Goal: Task Accomplishment & Management: Manage account settings

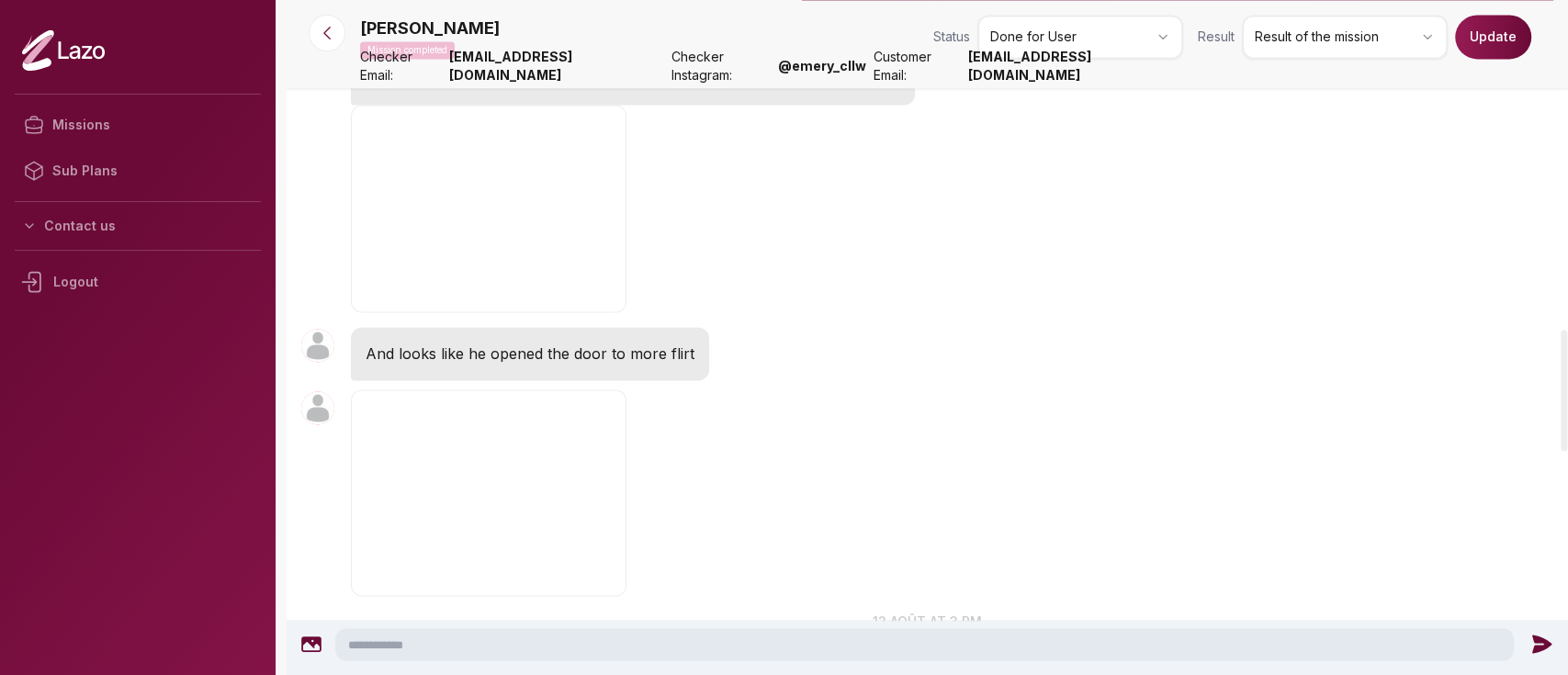
click at [456, 198] on img "button" at bounding box center [487, 208] width 275 height 207
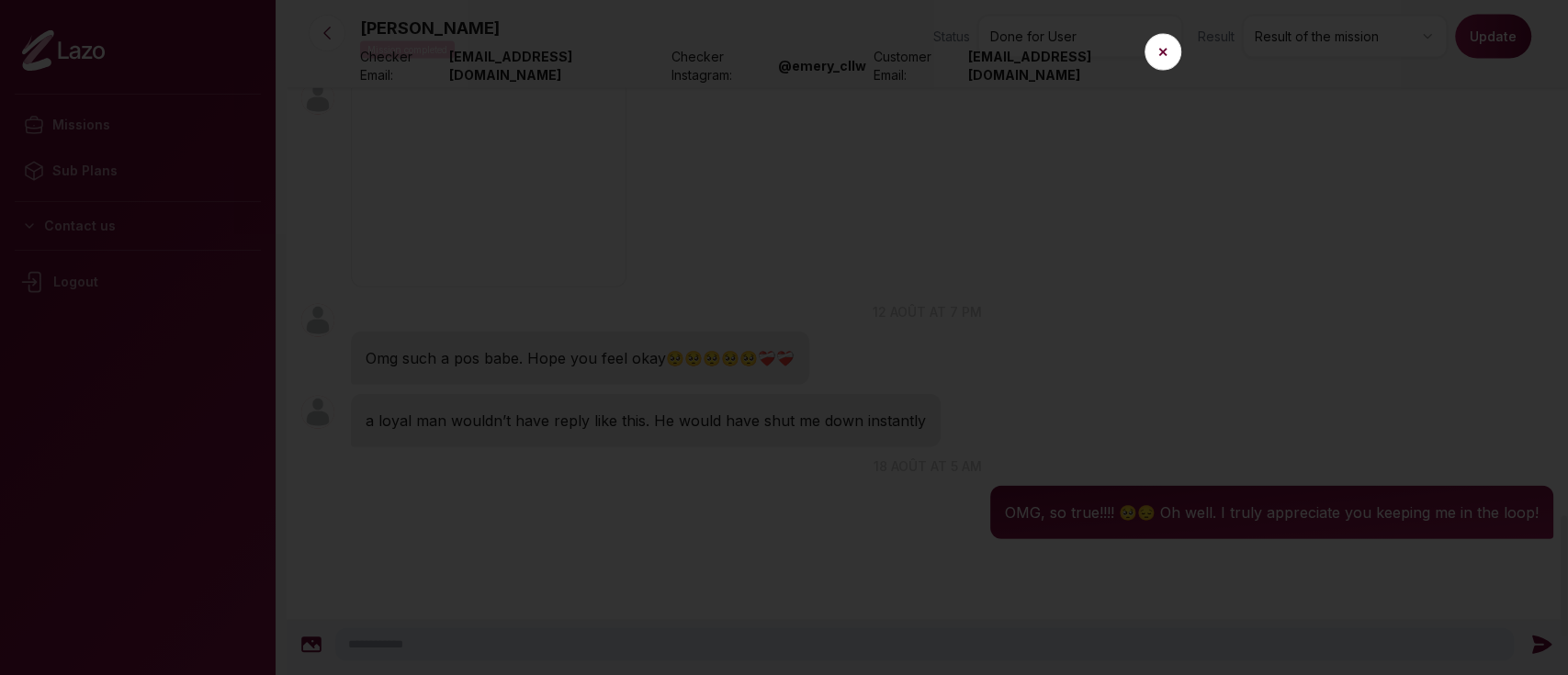
scroll to position [2888, 0]
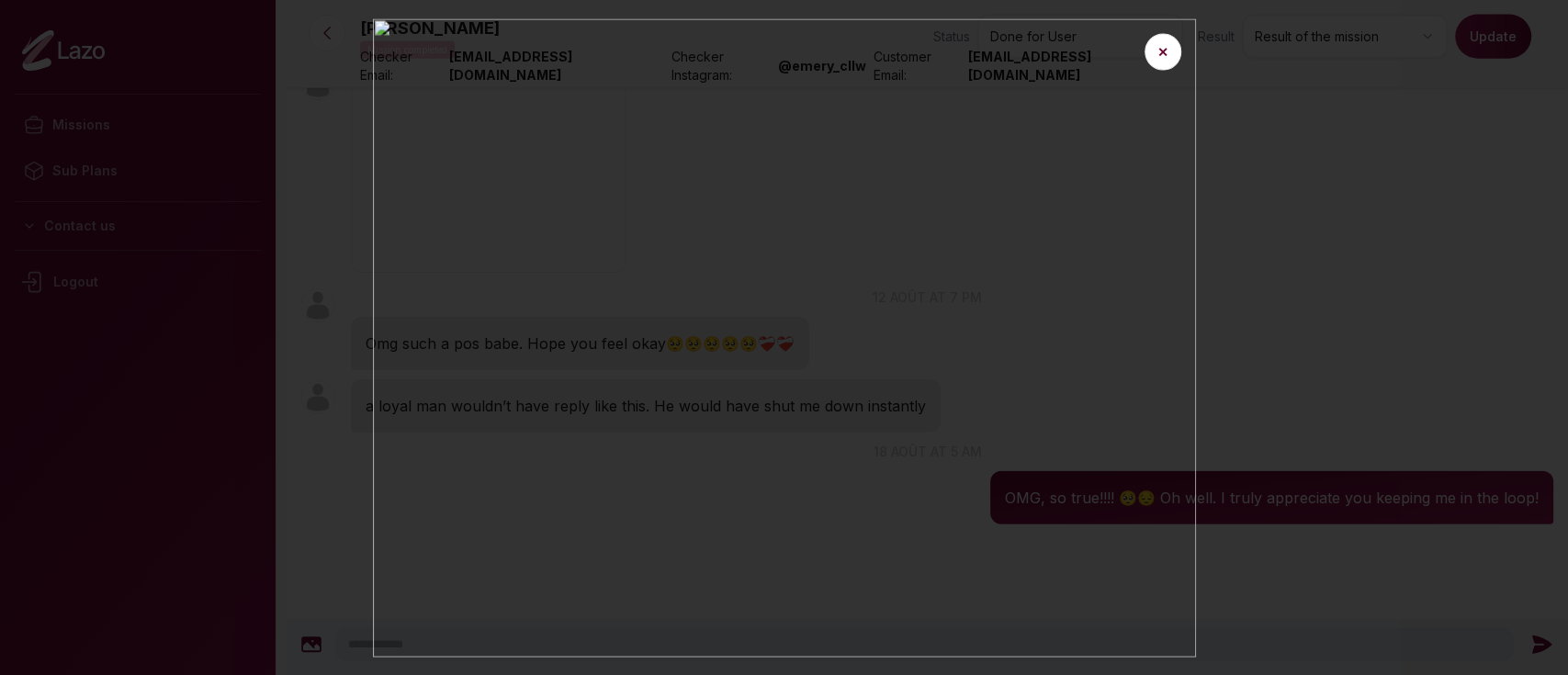
click at [376, 21] on img at bounding box center [784, 338] width 823 height 638
click at [1160, 55] on button "✕" at bounding box center [1162, 51] width 37 height 37
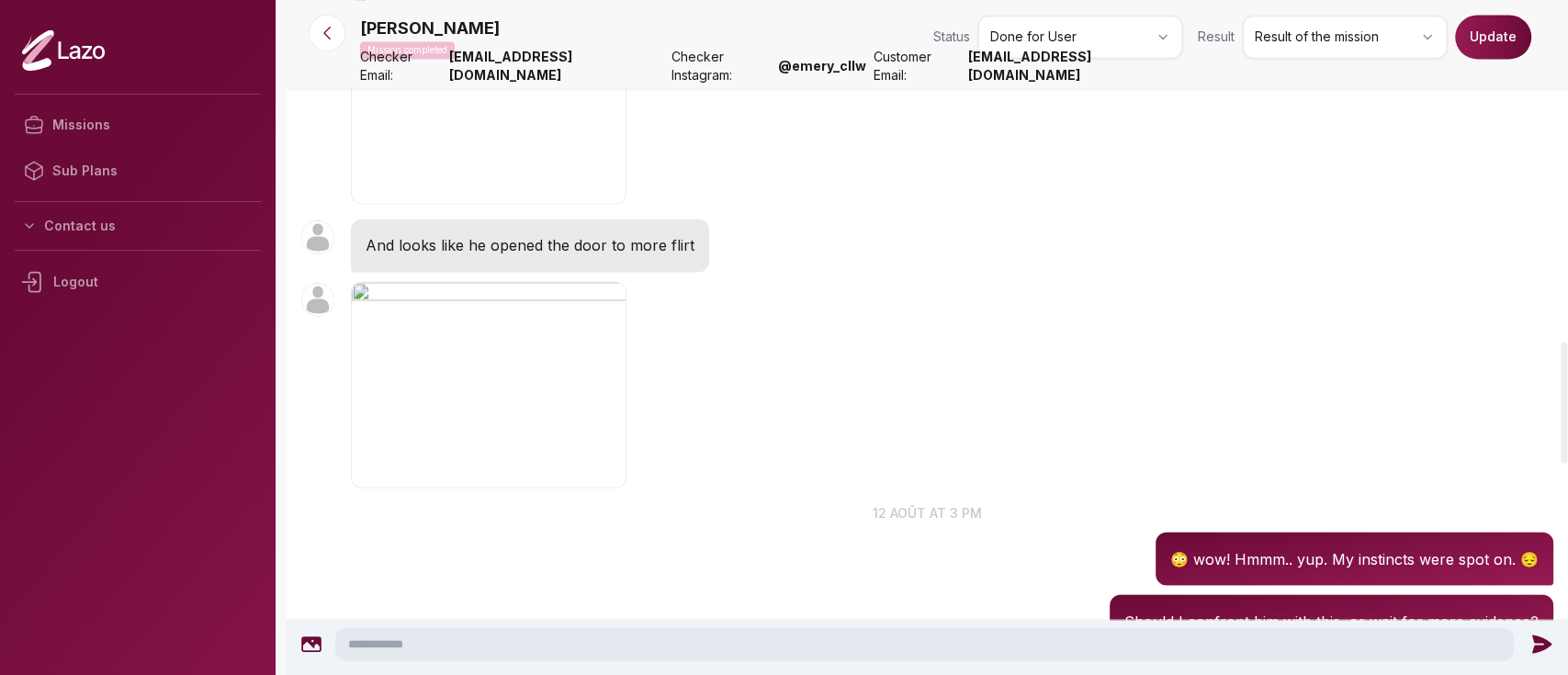
scroll to position [1950, 0]
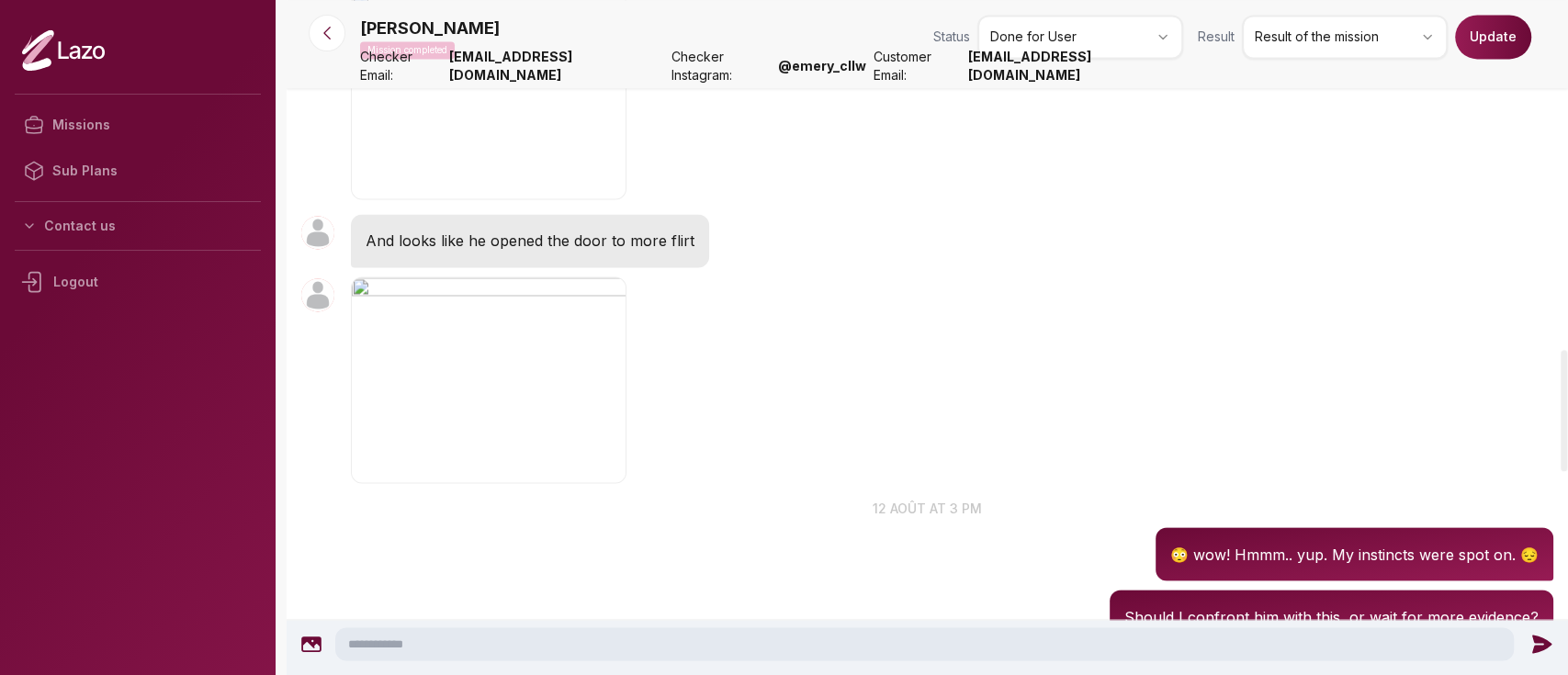
click at [456, 408] on img "button" at bounding box center [487, 380] width 275 height 207
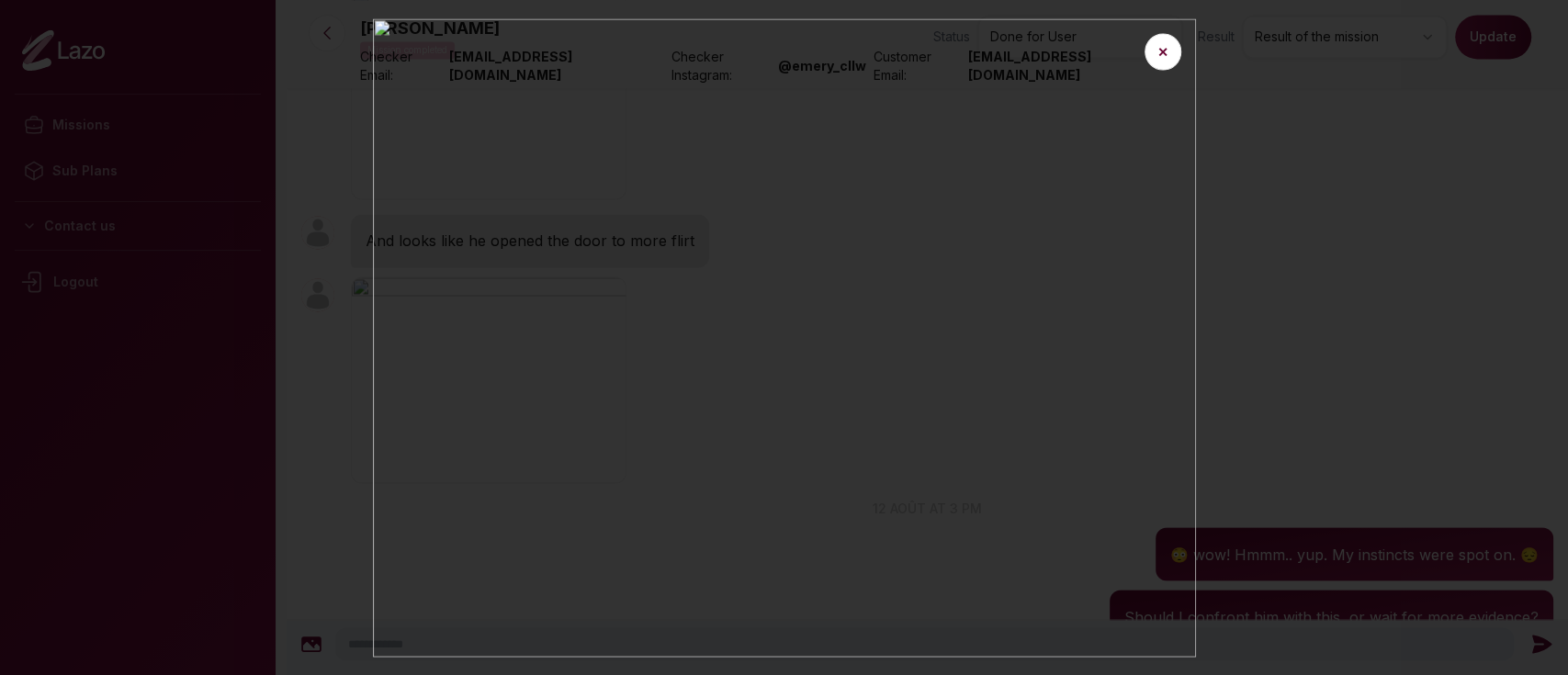
click at [1313, 254] on div at bounding box center [784, 338] width 1568 height 675
click at [1175, 49] on button "✕" at bounding box center [1162, 51] width 37 height 37
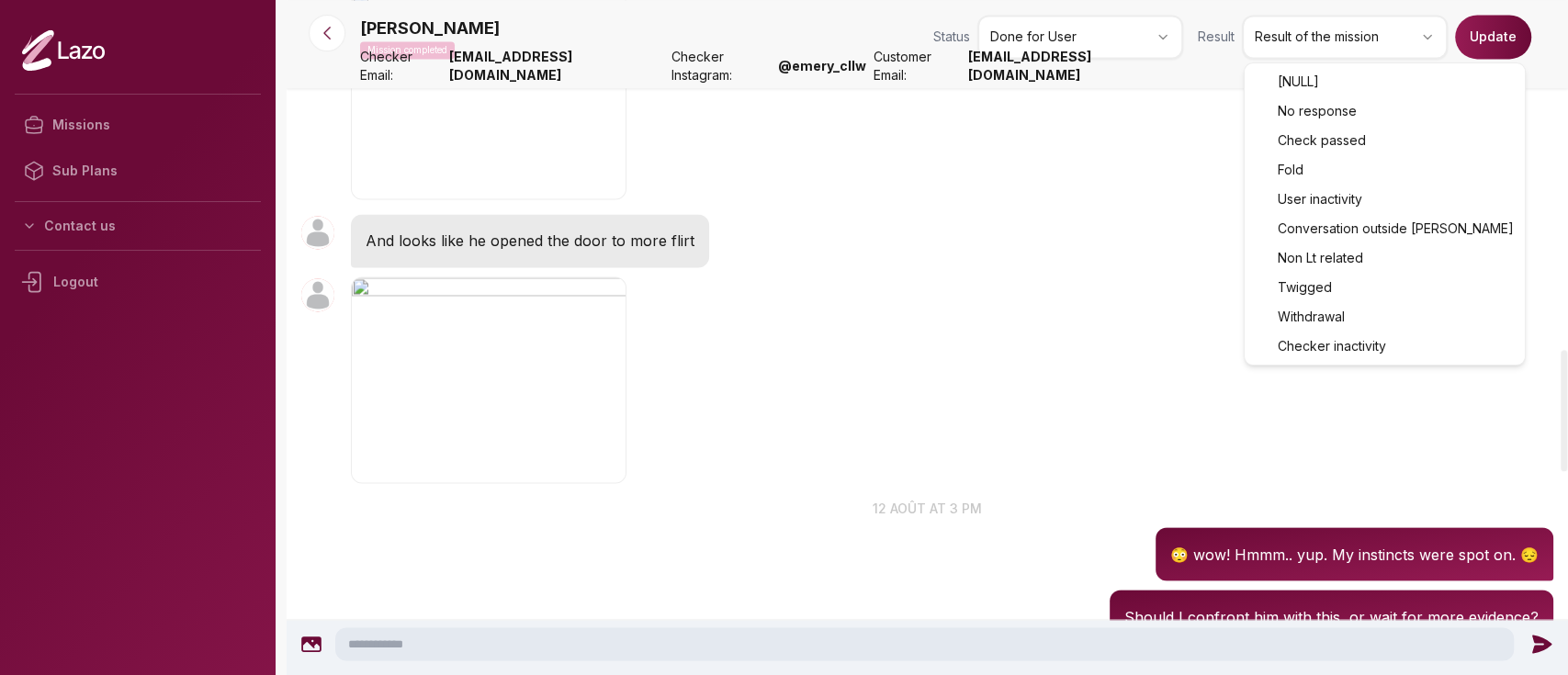
click at [1276, 31] on html "Missions Sub Plans Contact us Logout Kathryn Mission completed Status Done for …" at bounding box center [784, 338] width 1568 height 675
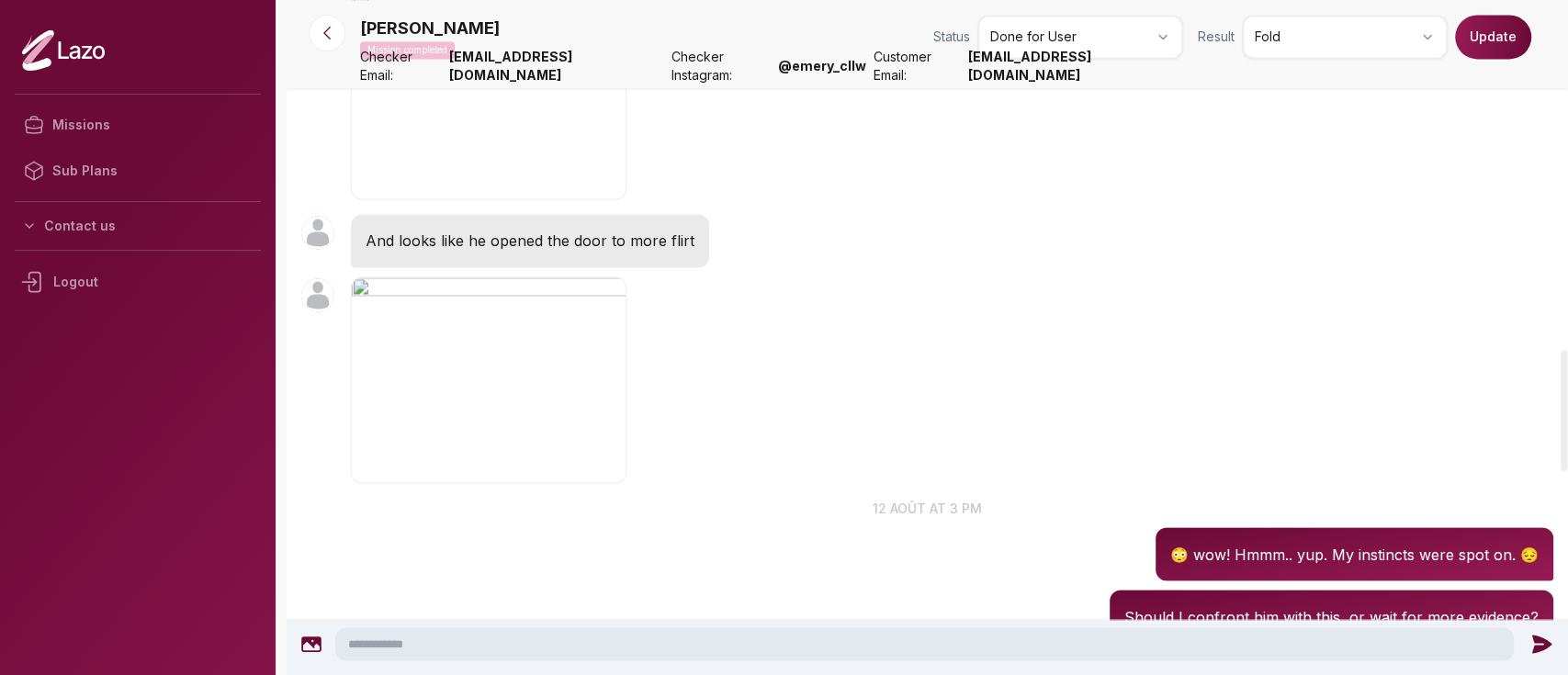
click at [1509, 45] on button "Update" at bounding box center [1492, 37] width 76 height 44
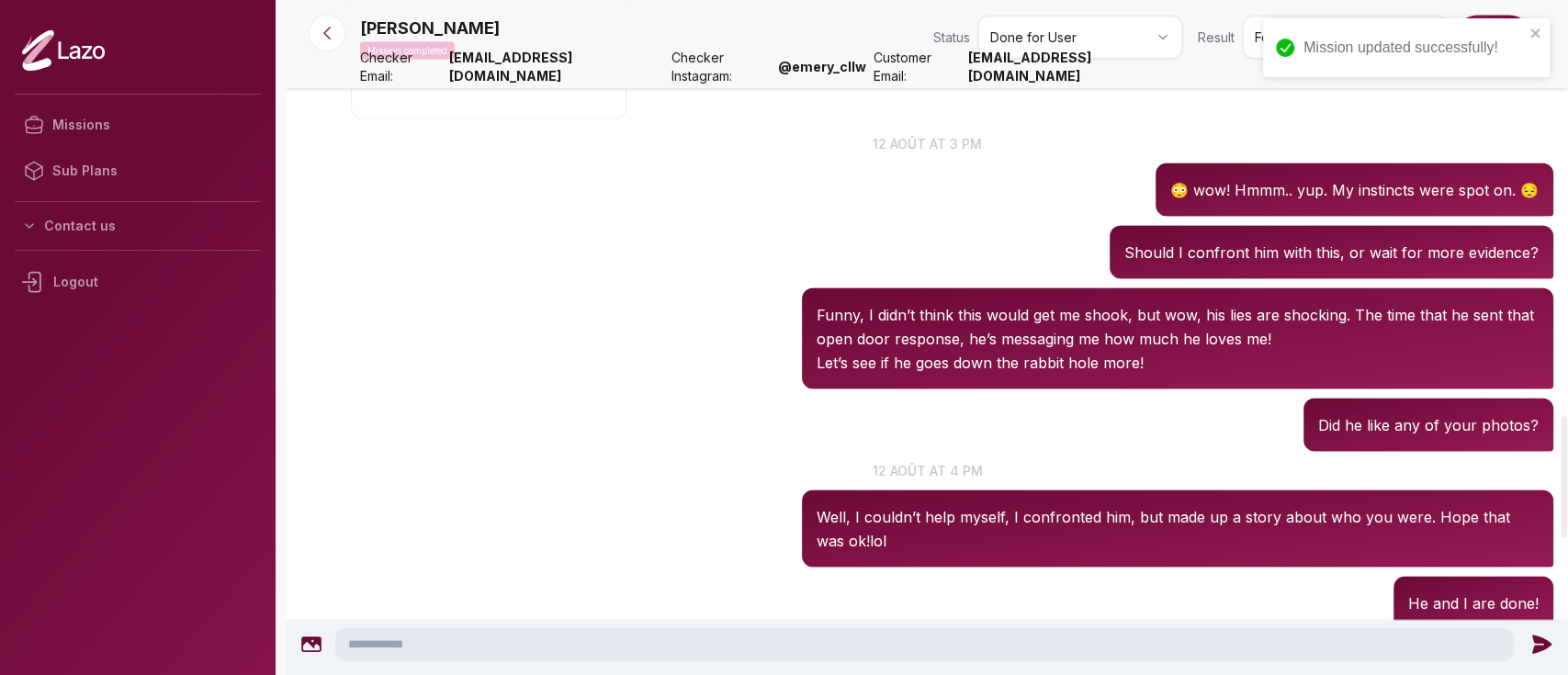
scroll to position [2319, 0]
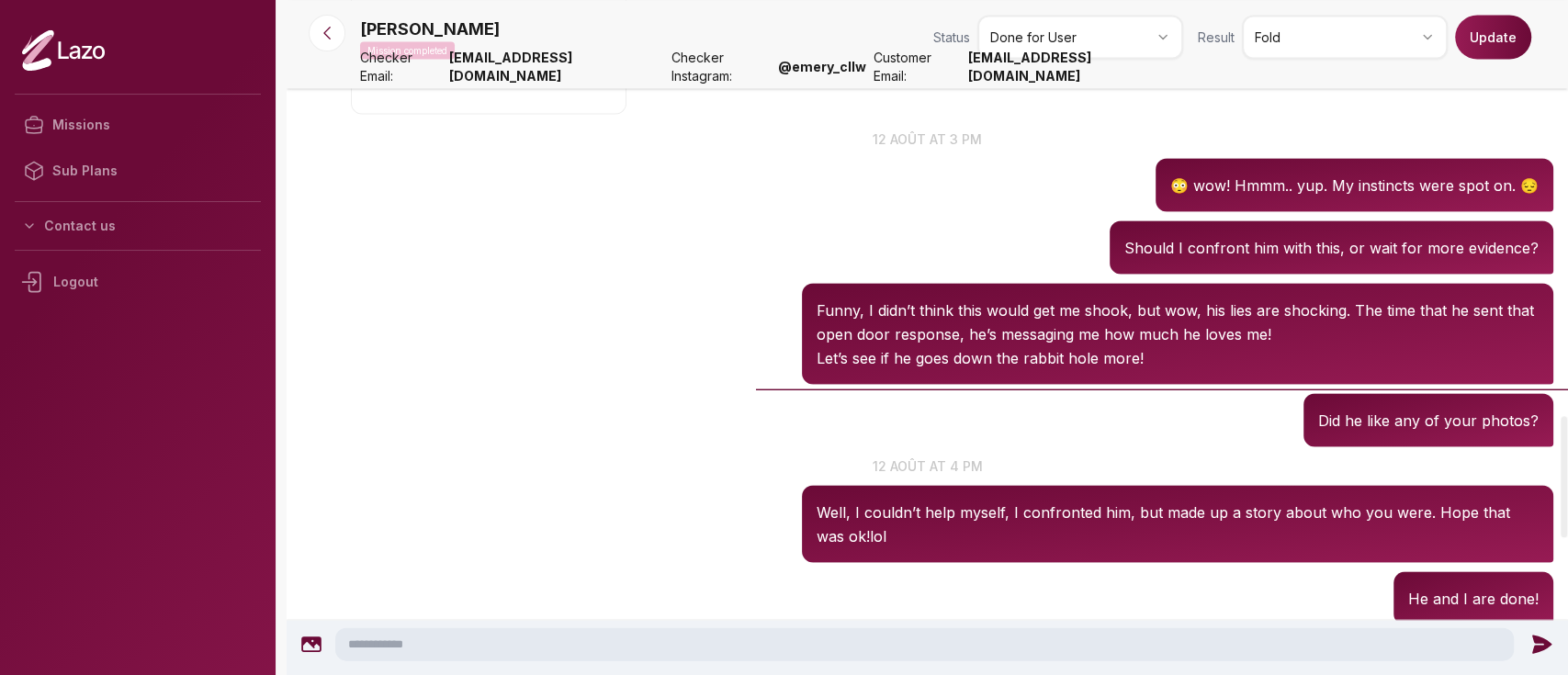
click at [972, 324] on p "Funny, I didn’t think this would get me shook, but wow, his lies are shocking. …" at bounding box center [1176, 322] width 721 height 47
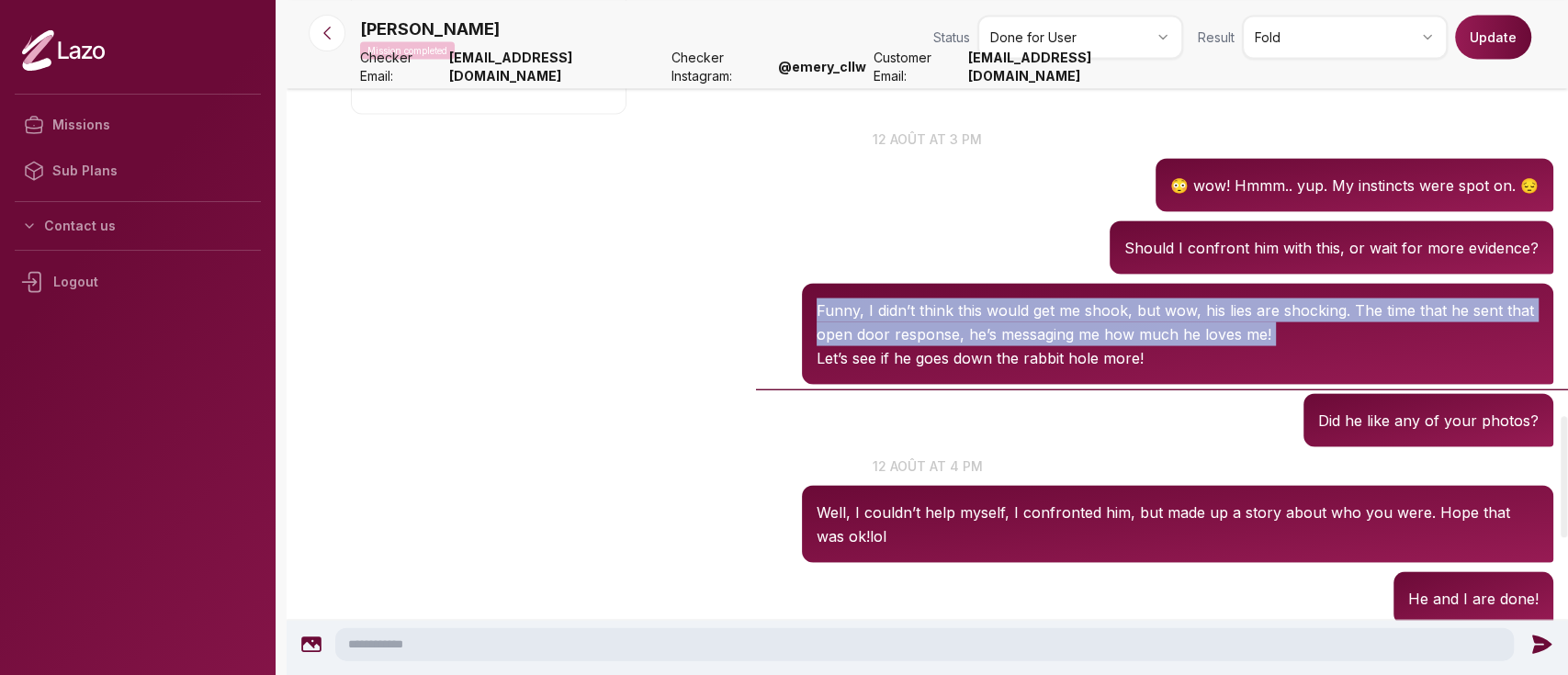
click at [972, 324] on p "Funny, I didn’t think this would get me shook, but wow, his lies are shocking. …" at bounding box center [1176, 322] width 721 height 47
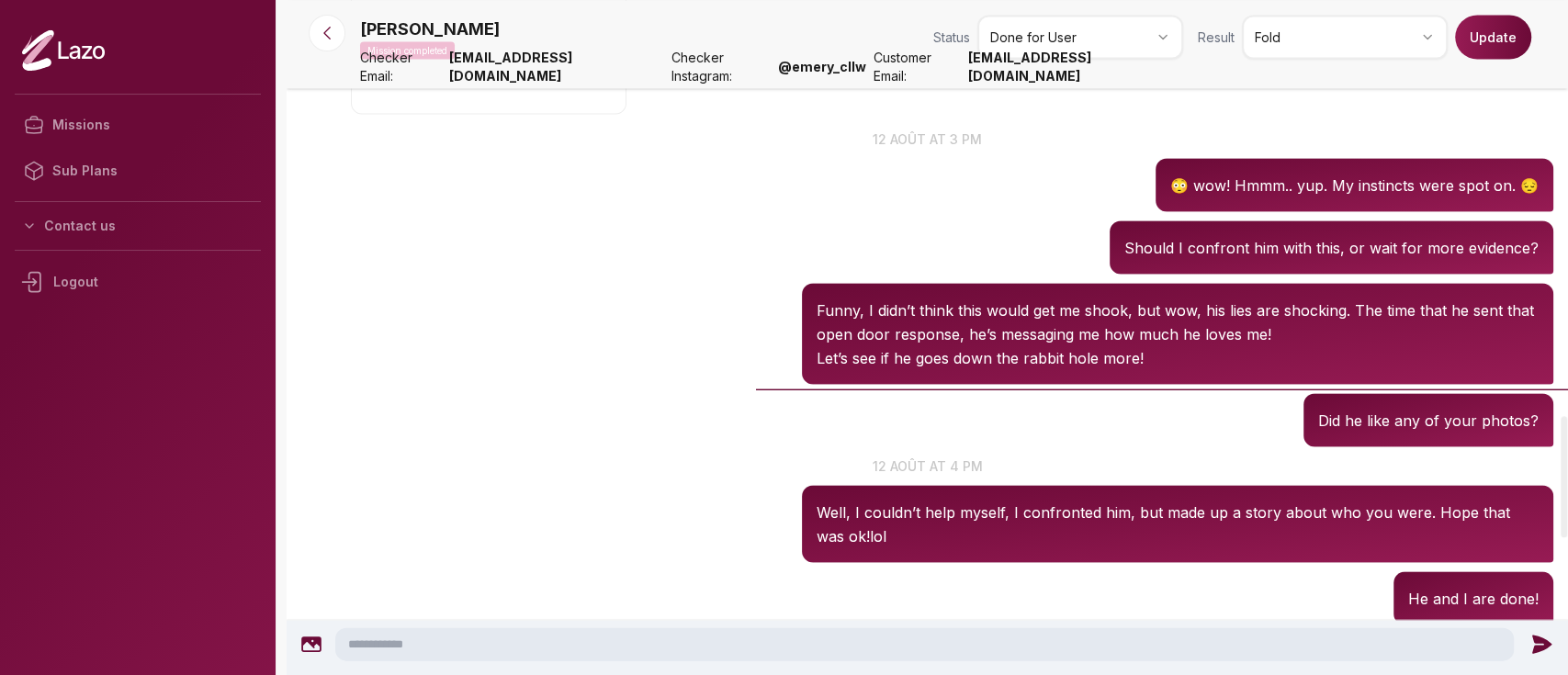
click at [972, 324] on p "Funny, I didn’t think this would get me shook, but wow, his lies are shocking. …" at bounding box center [1176, 322] width 721 height 47
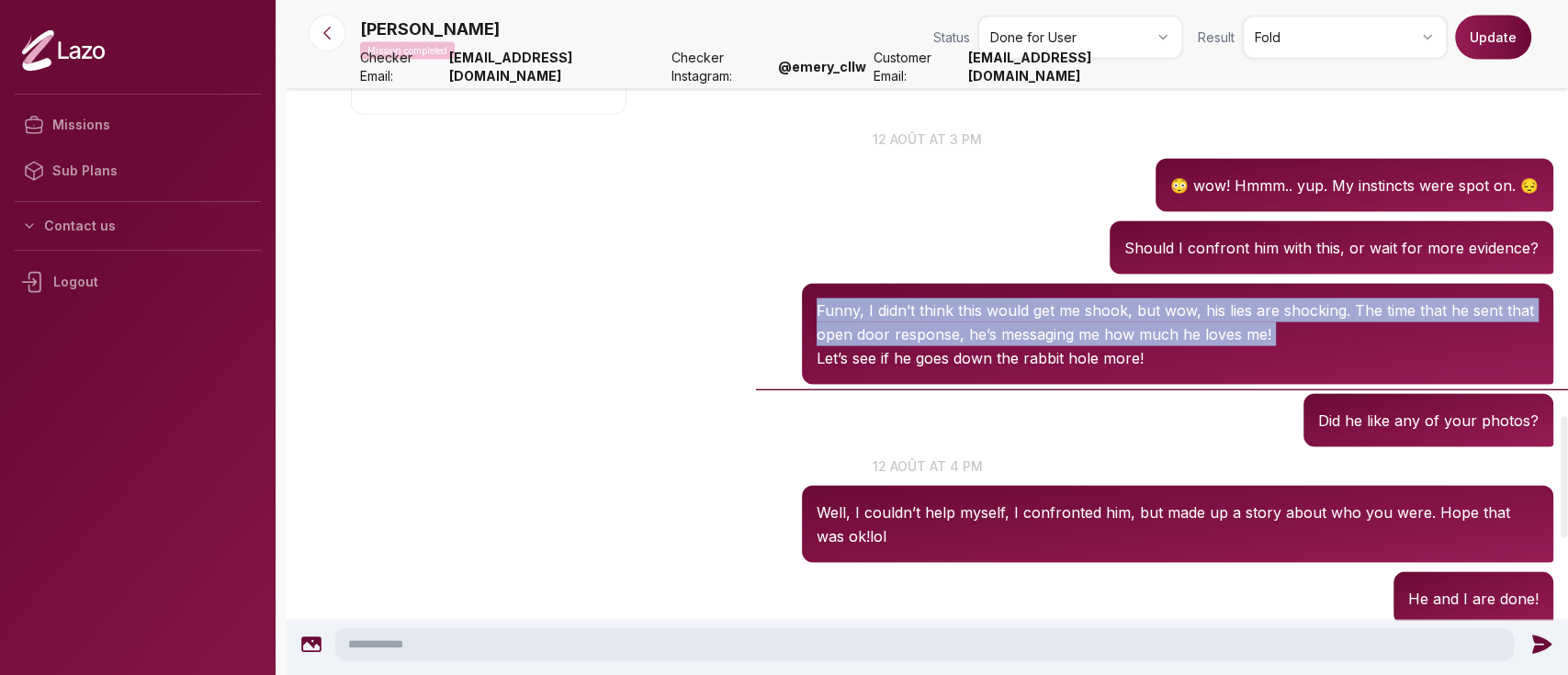
click at [972, 324] on p "Funny, I didn’t think this would get me shook, but wow, his lies are shocking. …" at bounding box center [1176, 322] width 721 height 47
click at [1166, 344] on p "Funny, I didn’t think this would get me shook, but wow, his lies are shocking. …" at bounding box center [1176, 322] width 721 height 47
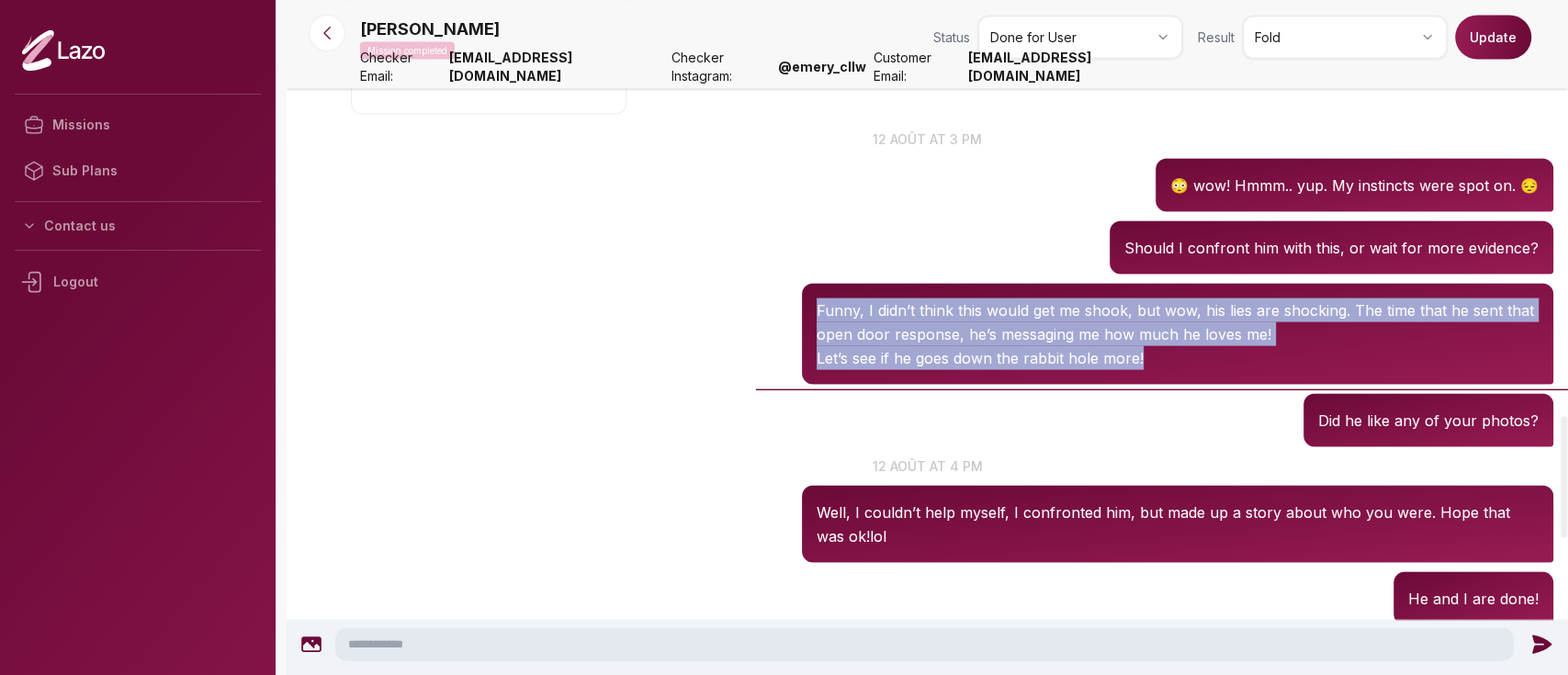
drag, startPoint x: 1159, startPoint y: 355, endPoint x: 808, endPoint y: 312, distance: 353.6
click at [808, 312] on div "Funny, I didn’t think this would get me shook, but wow, his lies are shocking. …" at bounding box center [1176, 334] width 751 height 101
copy div "Funny, I didn’t think this would get me shook, but wow, his lies are shocking. …"
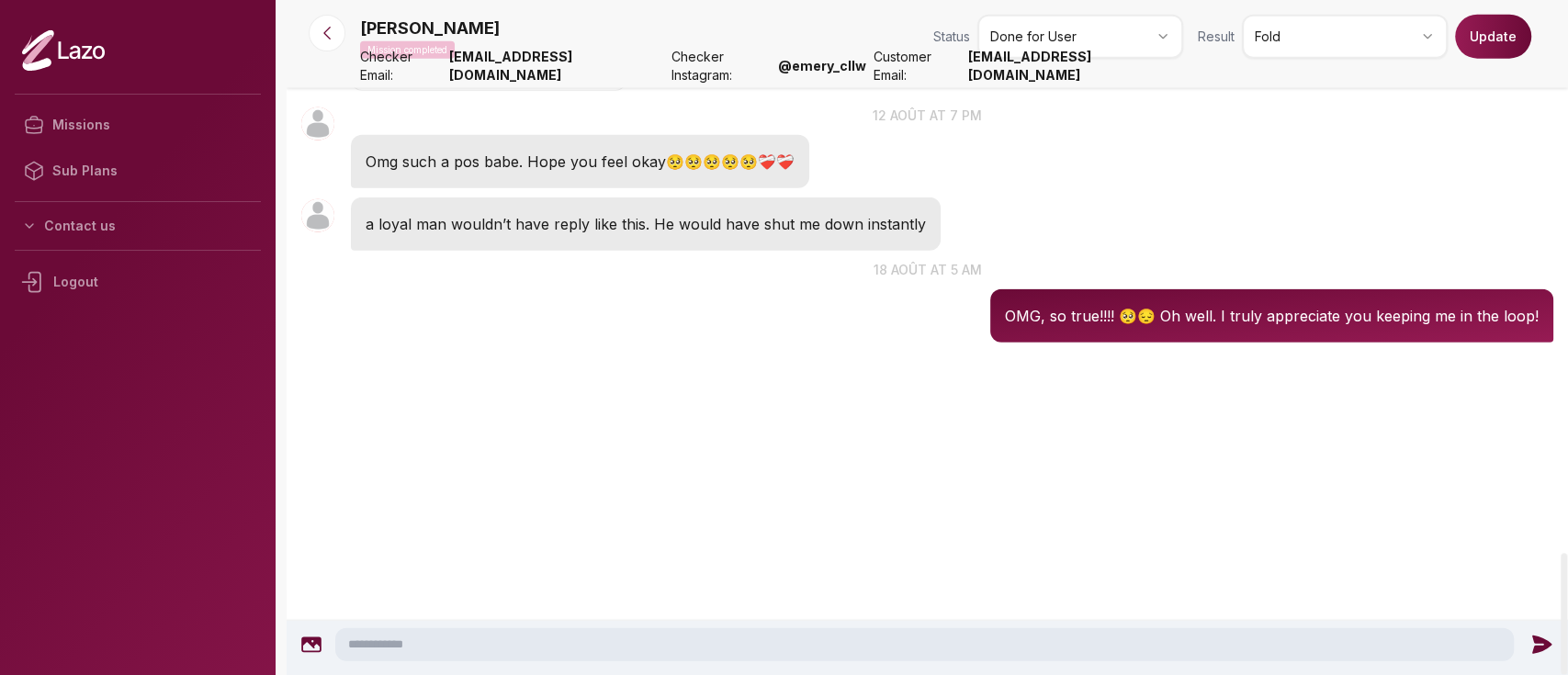
scroll to position [3084, 0]
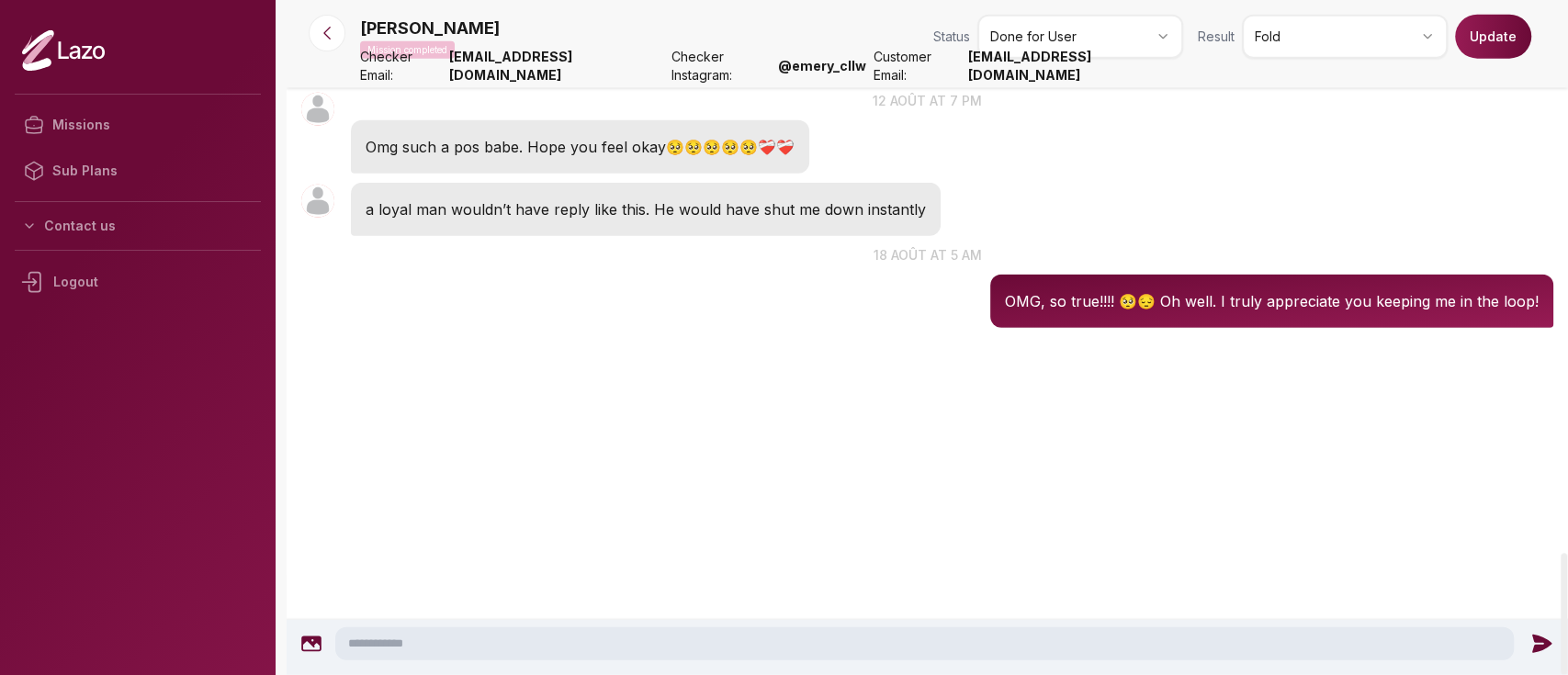
click at [1476, 36] on button "Update" at bounding box center [1492, 37] width 76 height 44
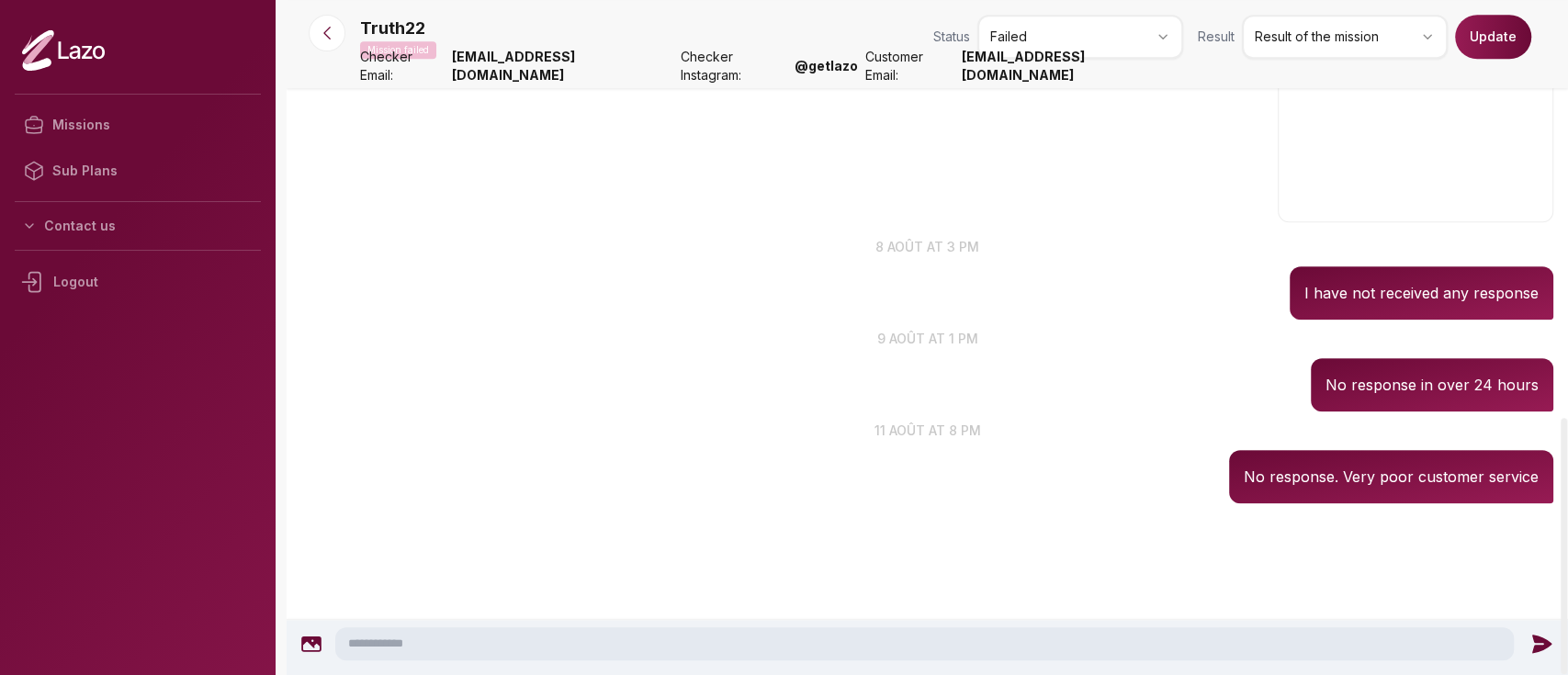
scroll to position [1101, 0]
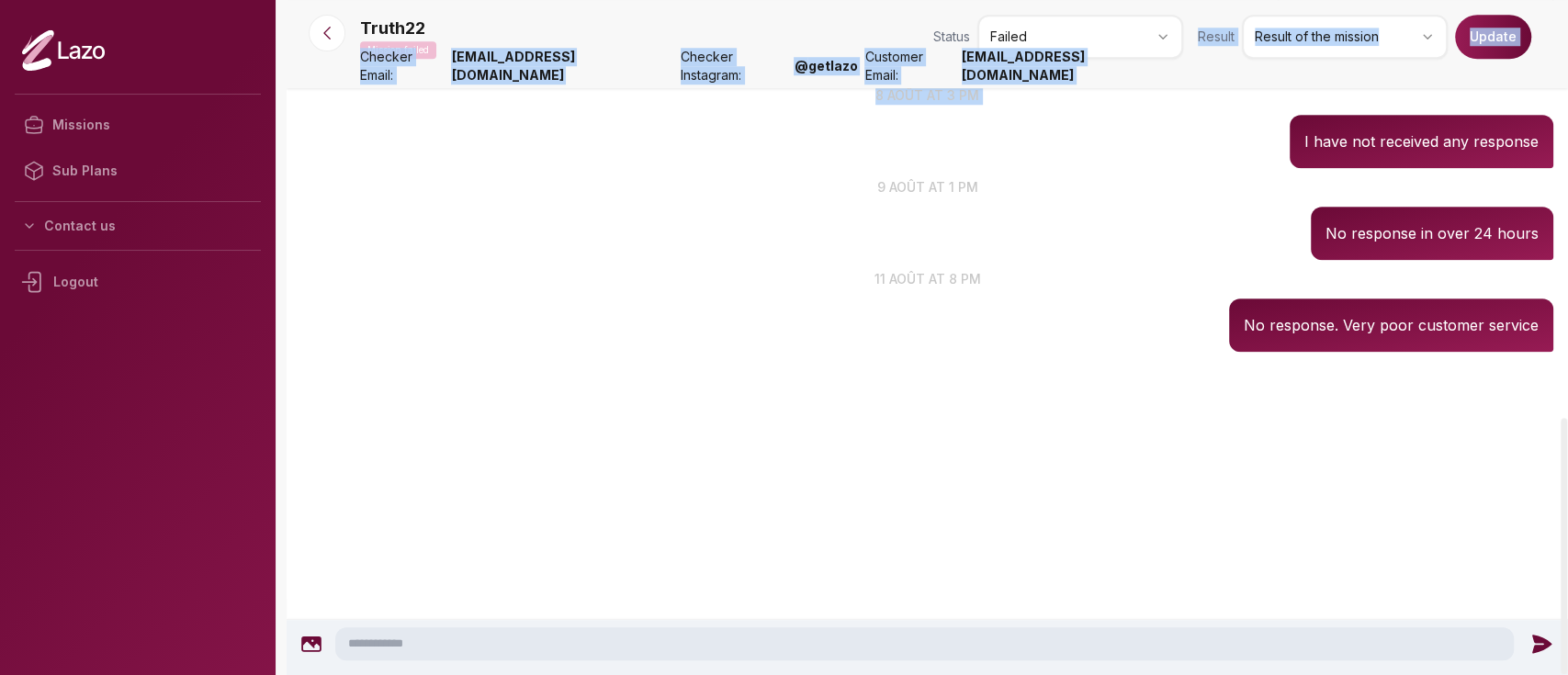
drag, startPoint x: 1193, startPoint y: 85, endPoint x: 974, endPoint y: 89, distance: 219.0
click at [974, 89] on div "Truth22 15:07 8 août at 3 pm I have not received any response" at bounding box center [927, 126] width 1281 height 92
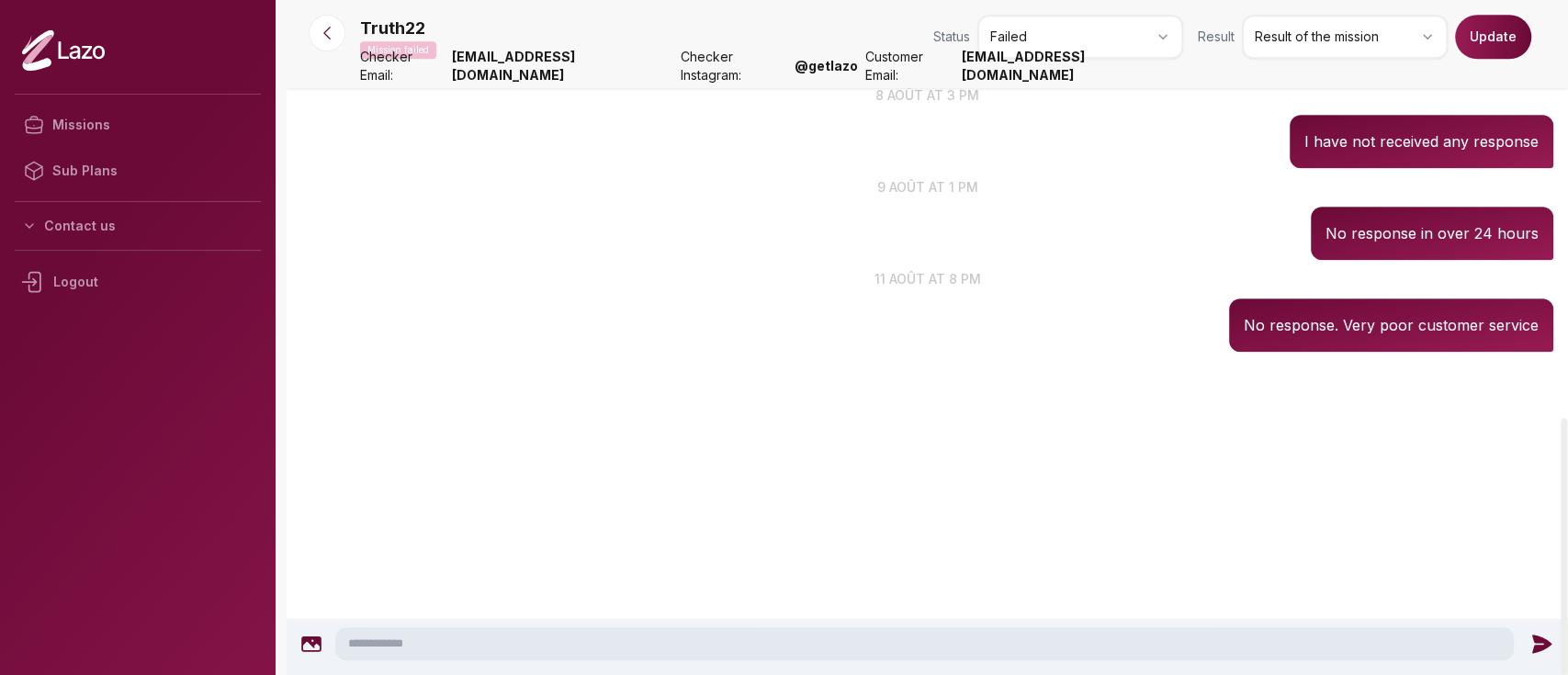
drag, startPoint x: 970, startPoint y: 73, endPoint x: 1177, endPoint y: 74, distance: 207.0
click at [1177, 74] on strong "ashliebranch2221981@gmail.com" at bounding box center [1072, 65] width 221 height 37
copy strong "ashliebranch2221981@gmail.com"
click at [734, 269] on p "11 août at 8 pm" at bounding box center [927, 279] width 1281 height 20
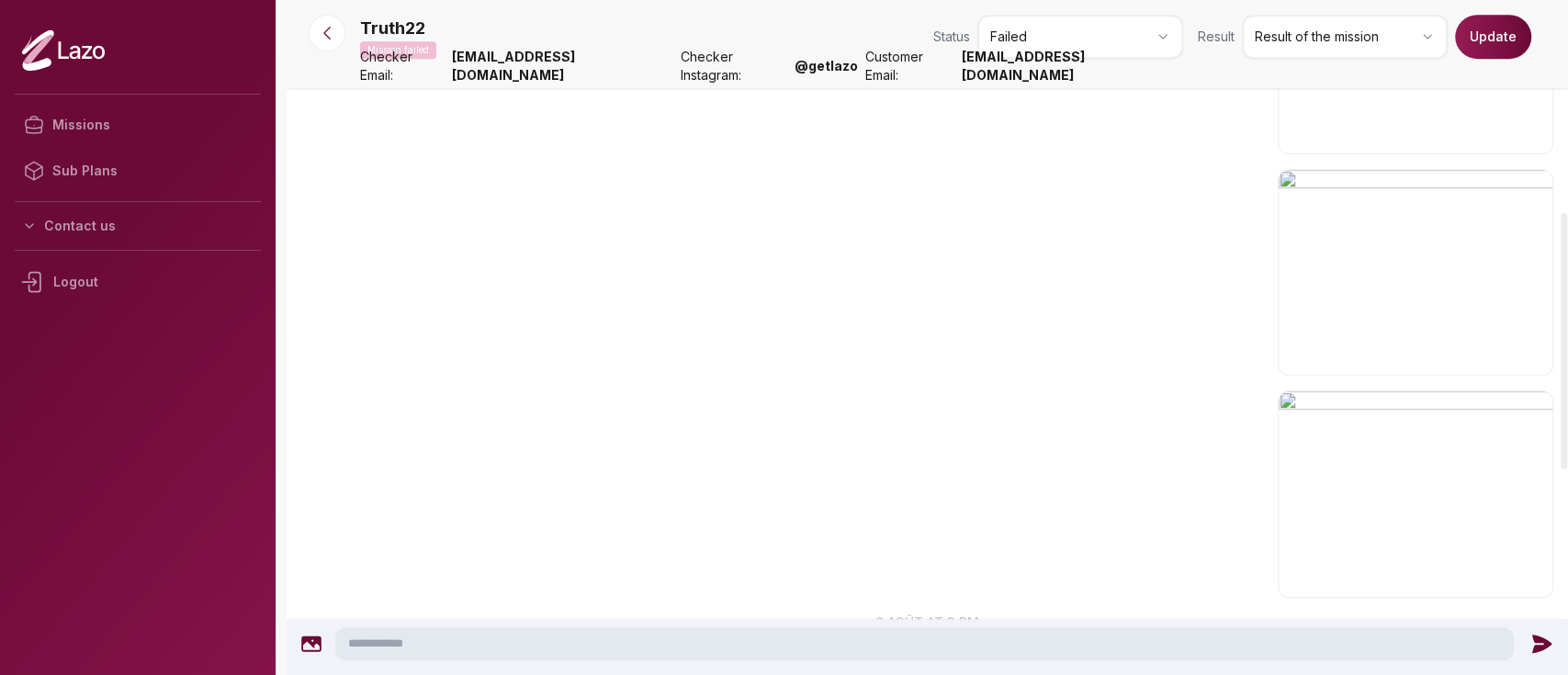
scroll to position [559, 0]
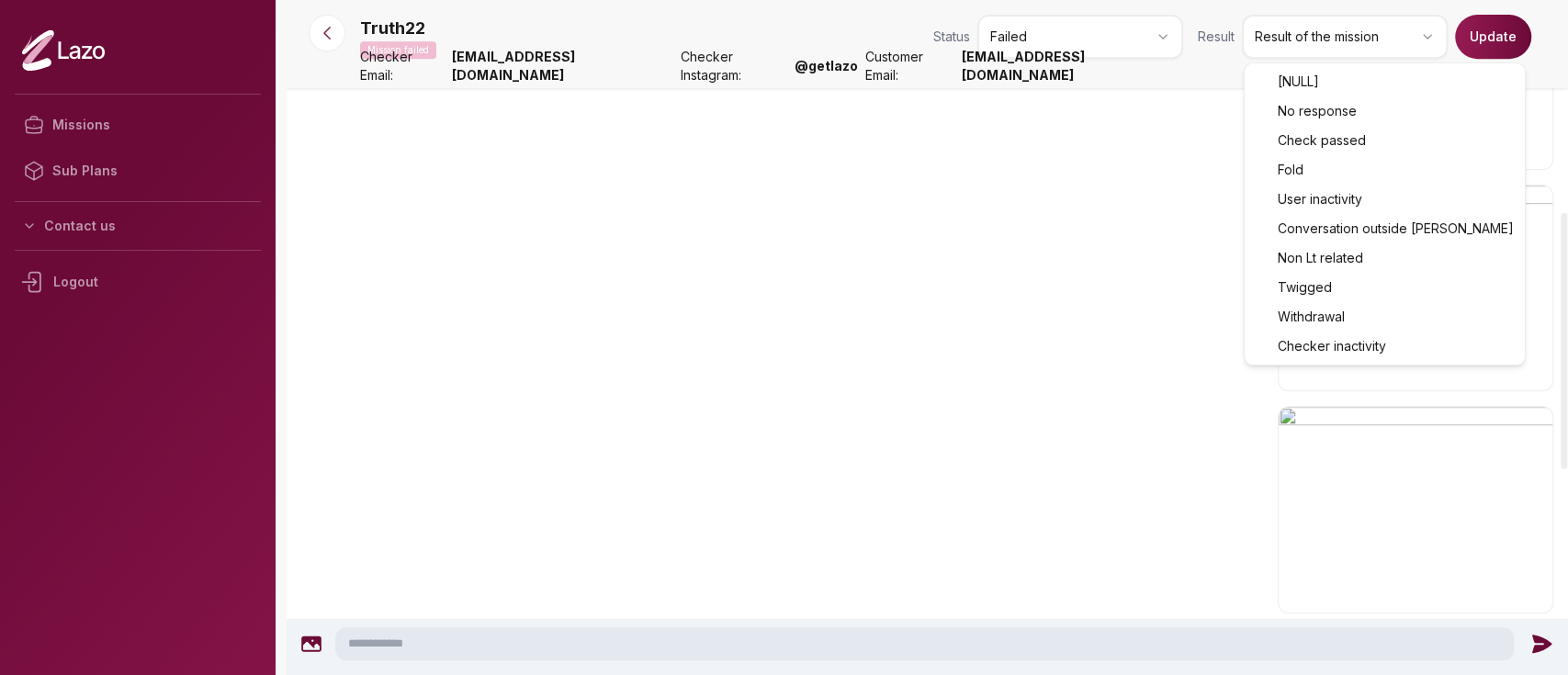
click at [1341, 39] on html "Missions Sub Plans Contact us Logout Truth22 Mission failed Status Failed Resul…" at bounding box center [784, 338] width 1568 height 675
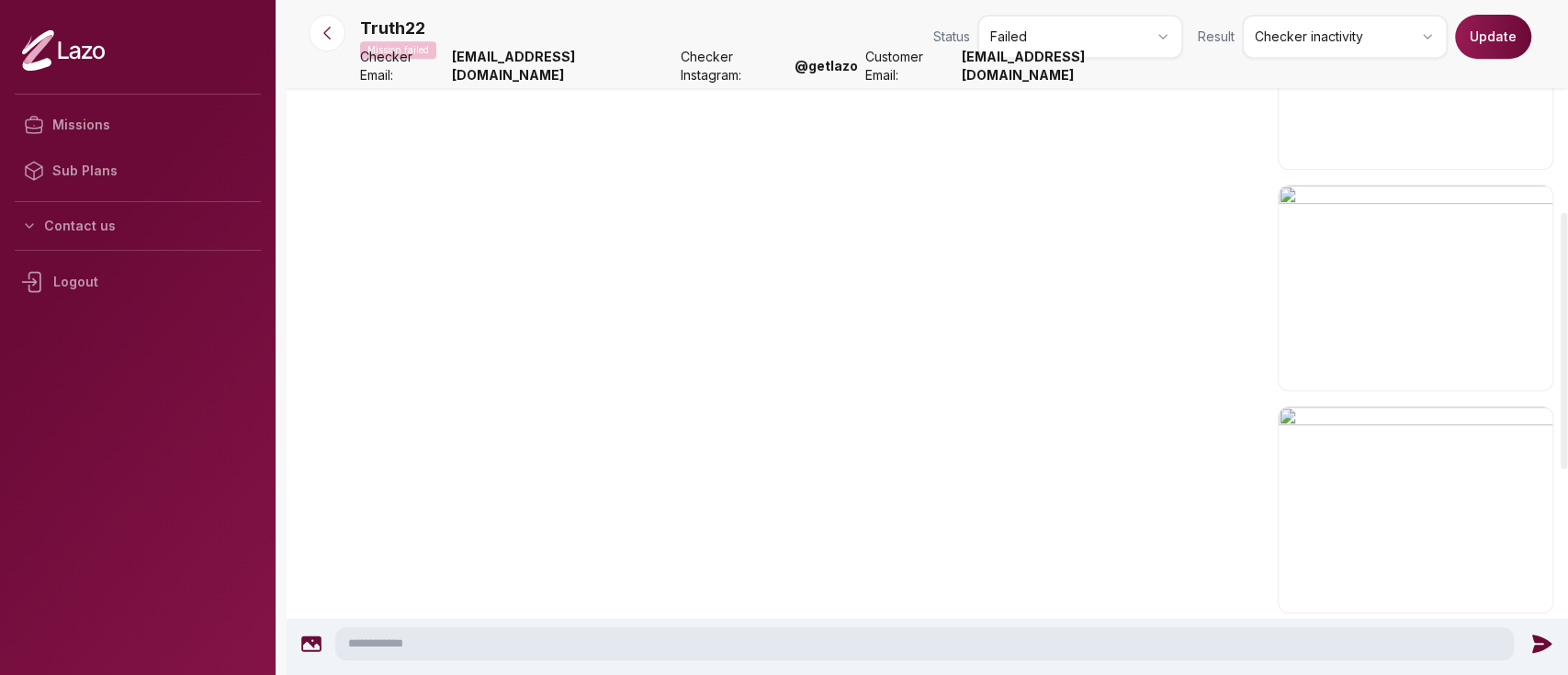
click at [1499, 46] on button "Update" at bounding box center [1492, 37] width 76 height 44
click at [329, 34] on icon at bounding box center [327, 33] width 19 height 19
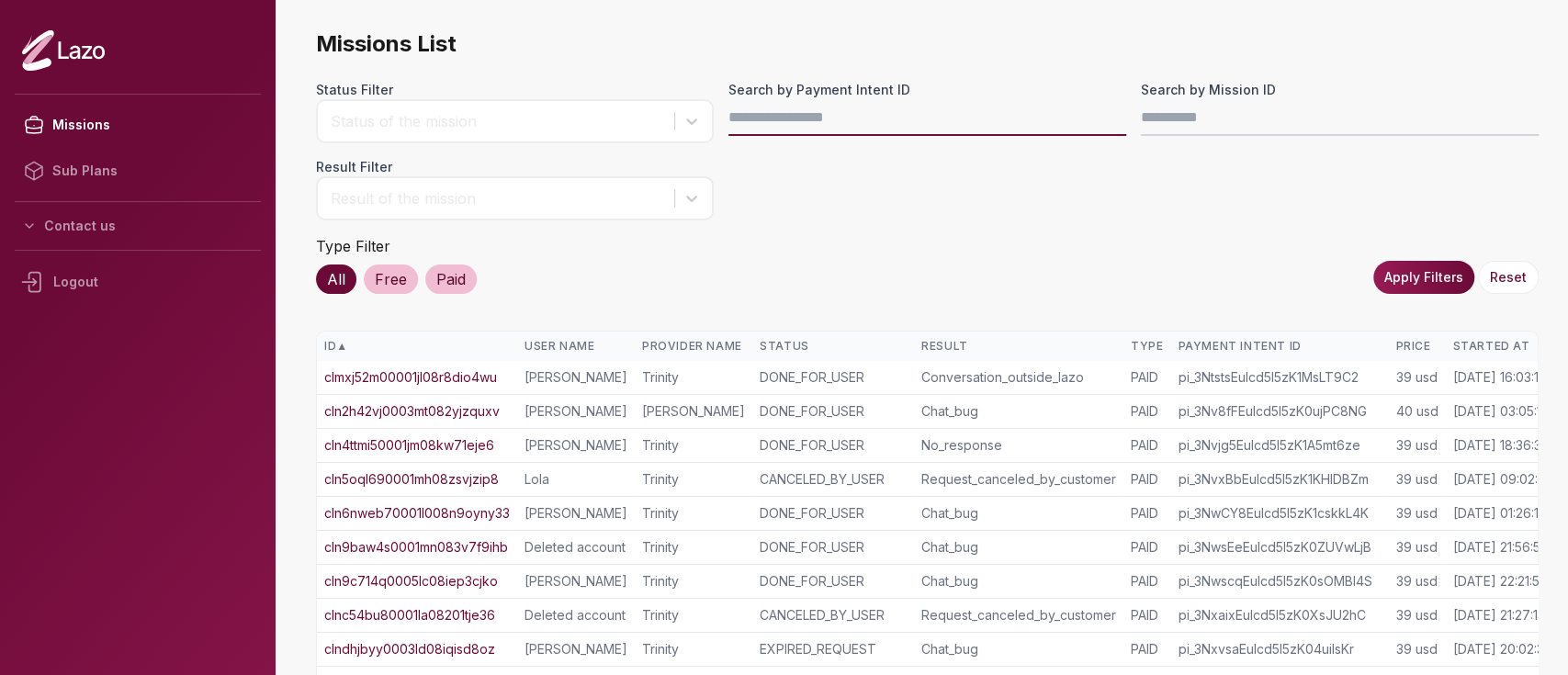
click at [772, 127] on input "Search by Payment Intent ID" at bounding box center [927, 117] width 398 height 37
paste input "**********"
type input "**********"
click at [1433, 271] on button "Apply Filters" at bounding box center [1423, 277] width 101 height 34
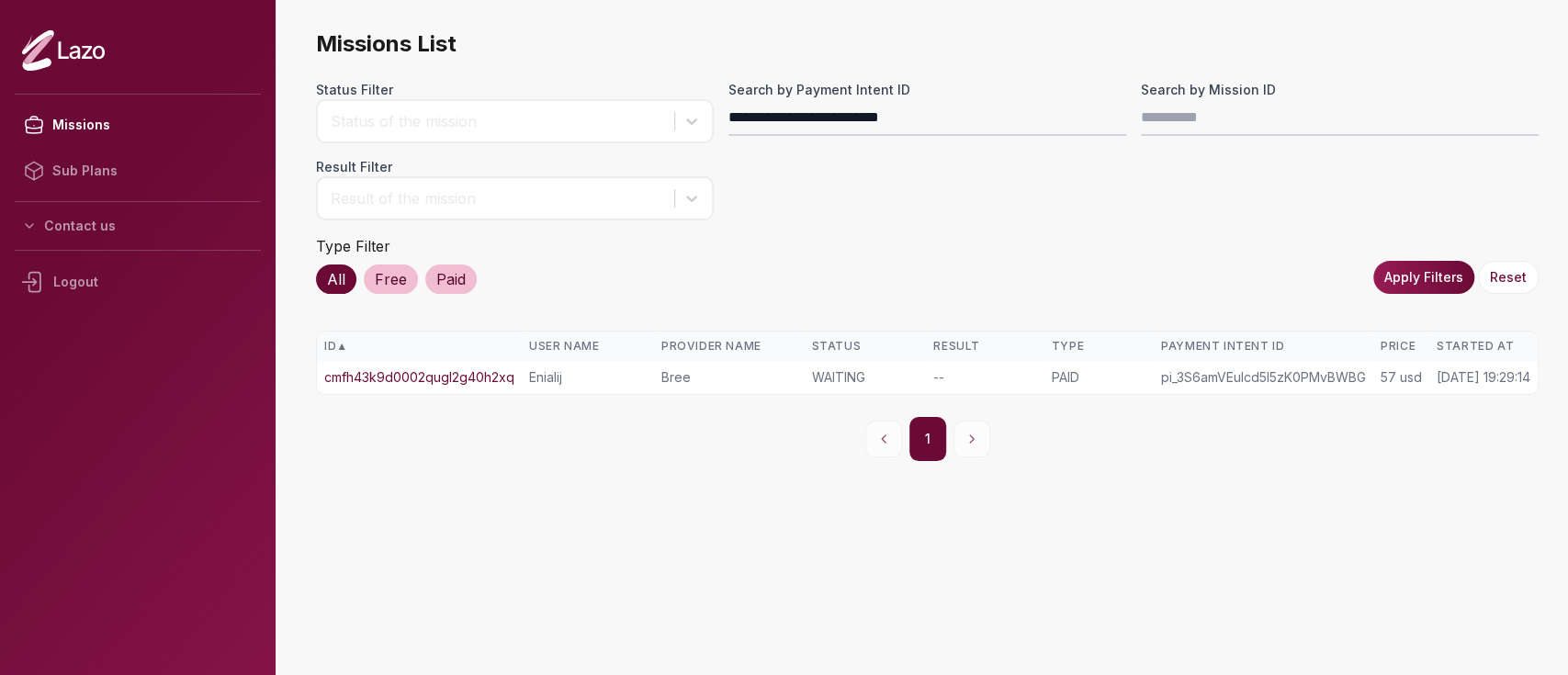
click at [511, 361] on td "cmfh43k9d0002qugl2g40h2xq" at bounding box center [419, 378] width 205 height 34
click at [498, 377] on link "cmfh43k9d0002qugl2g40h2xq" at bounding box center [418, 377] width 190 height 19
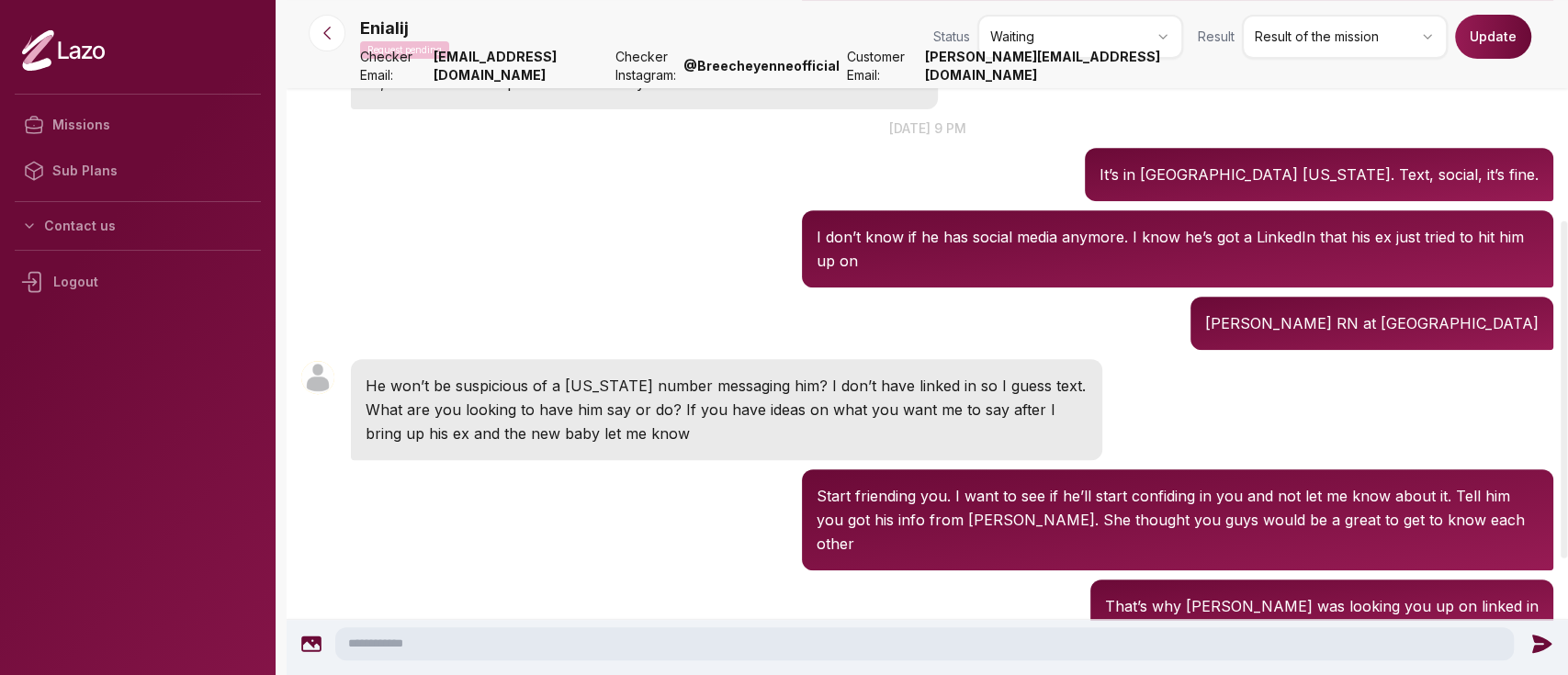
scroll to position [478, 0]
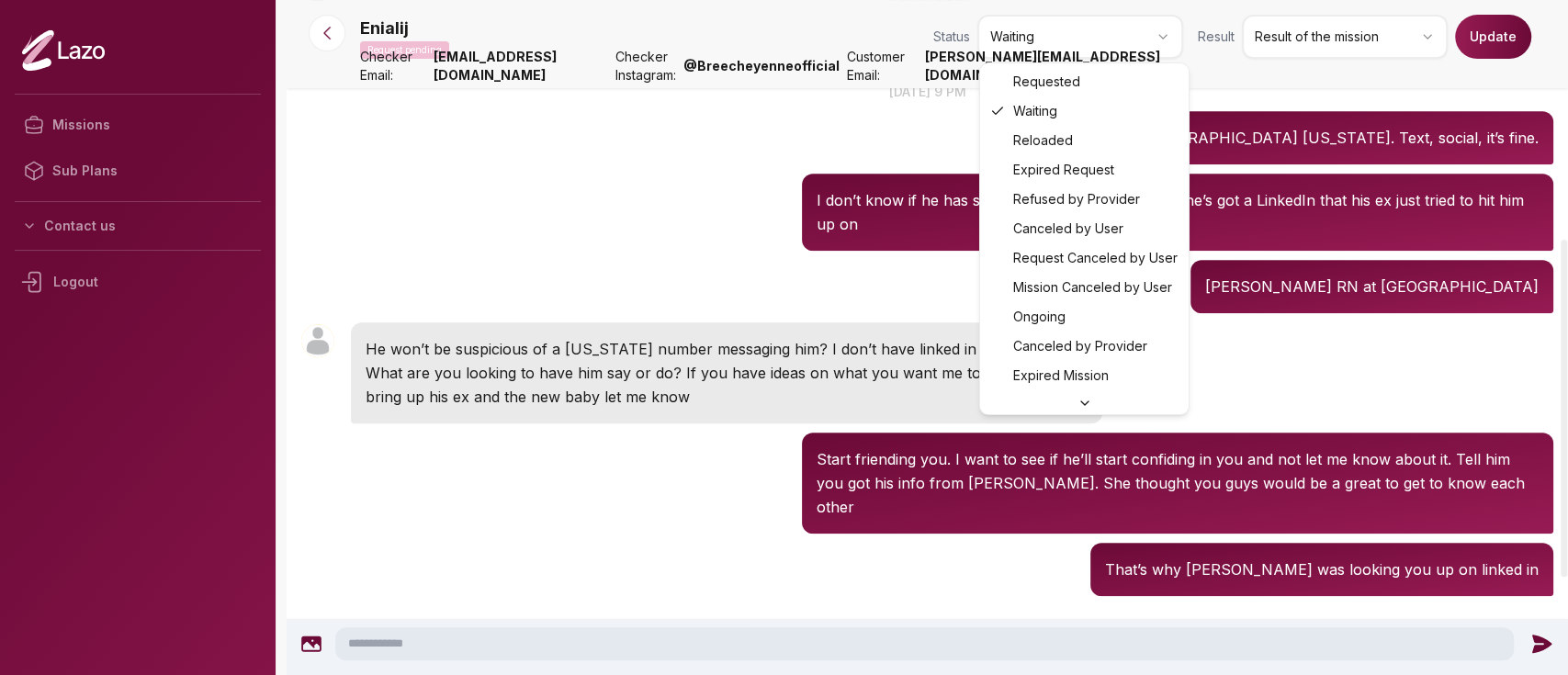
click at [1028, 47] on html "Missions Sub Plans Contact us Logout Enialij Request pending Status Waiting Res…" at bounding box center [784, 338] width 1568 height 675
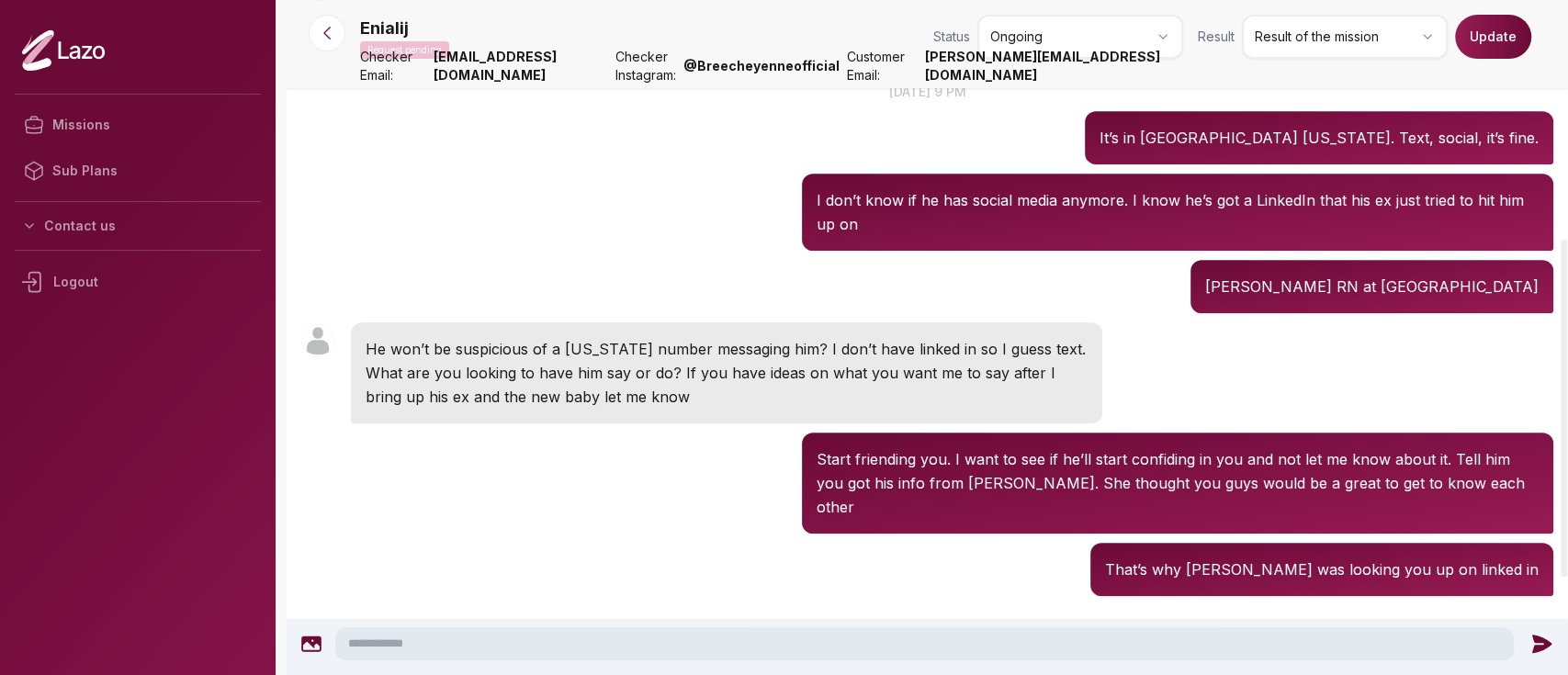
click at [1476, 55] on button "Update" at bounding box center [1492, 37] width 76 height 44
